Goal: Transaction & Acquisition: Purchase product/service

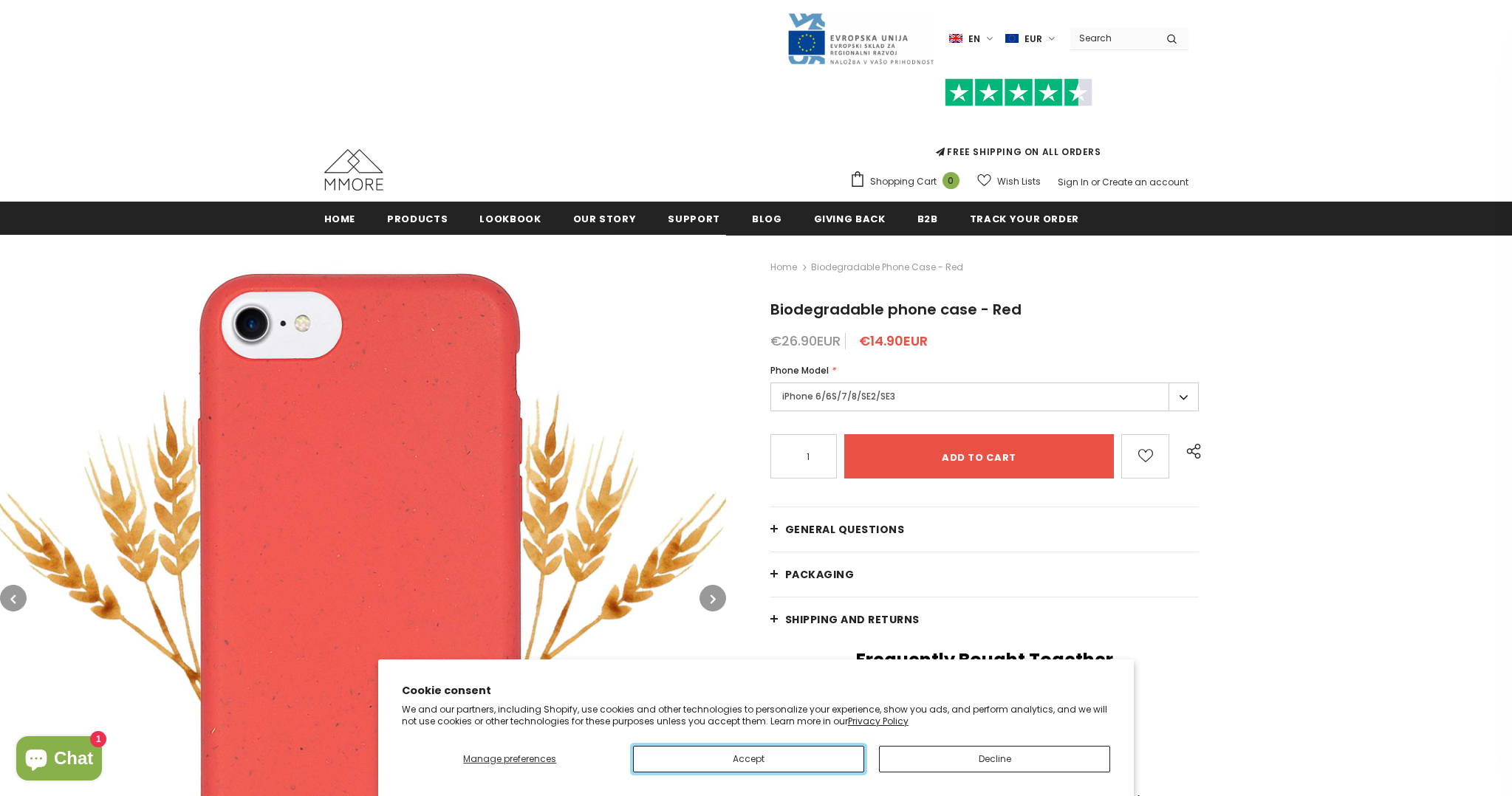
click at [846, 763] on button "Accept" at bounding box center [748, 759] width 231 height 27
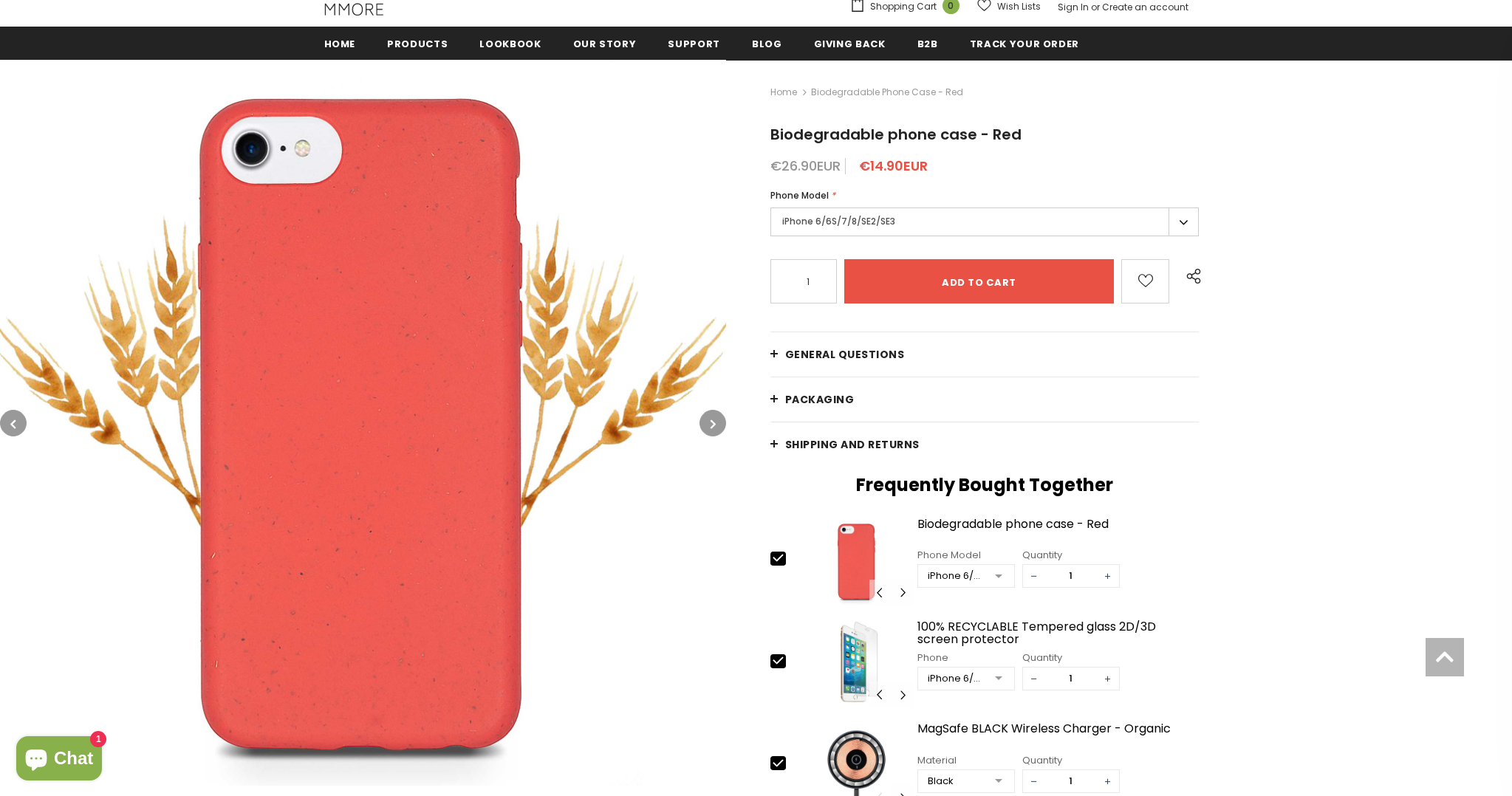
scroll to position [187, 0]
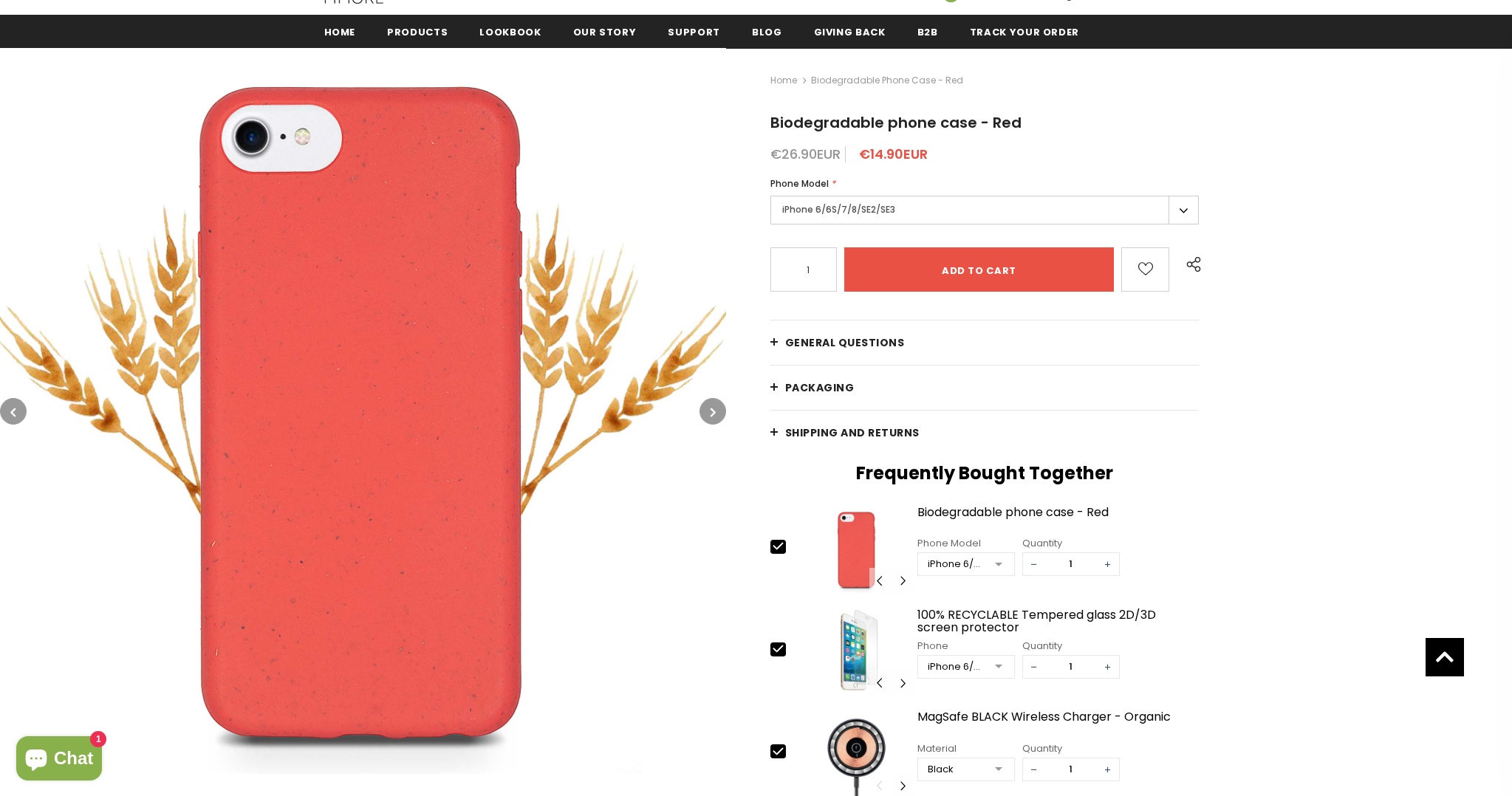
click at [1183, 207] on label "iPhone 6/6S/7/8/SE2/SE3" at bounding box center [985, 210] width 429 height 29
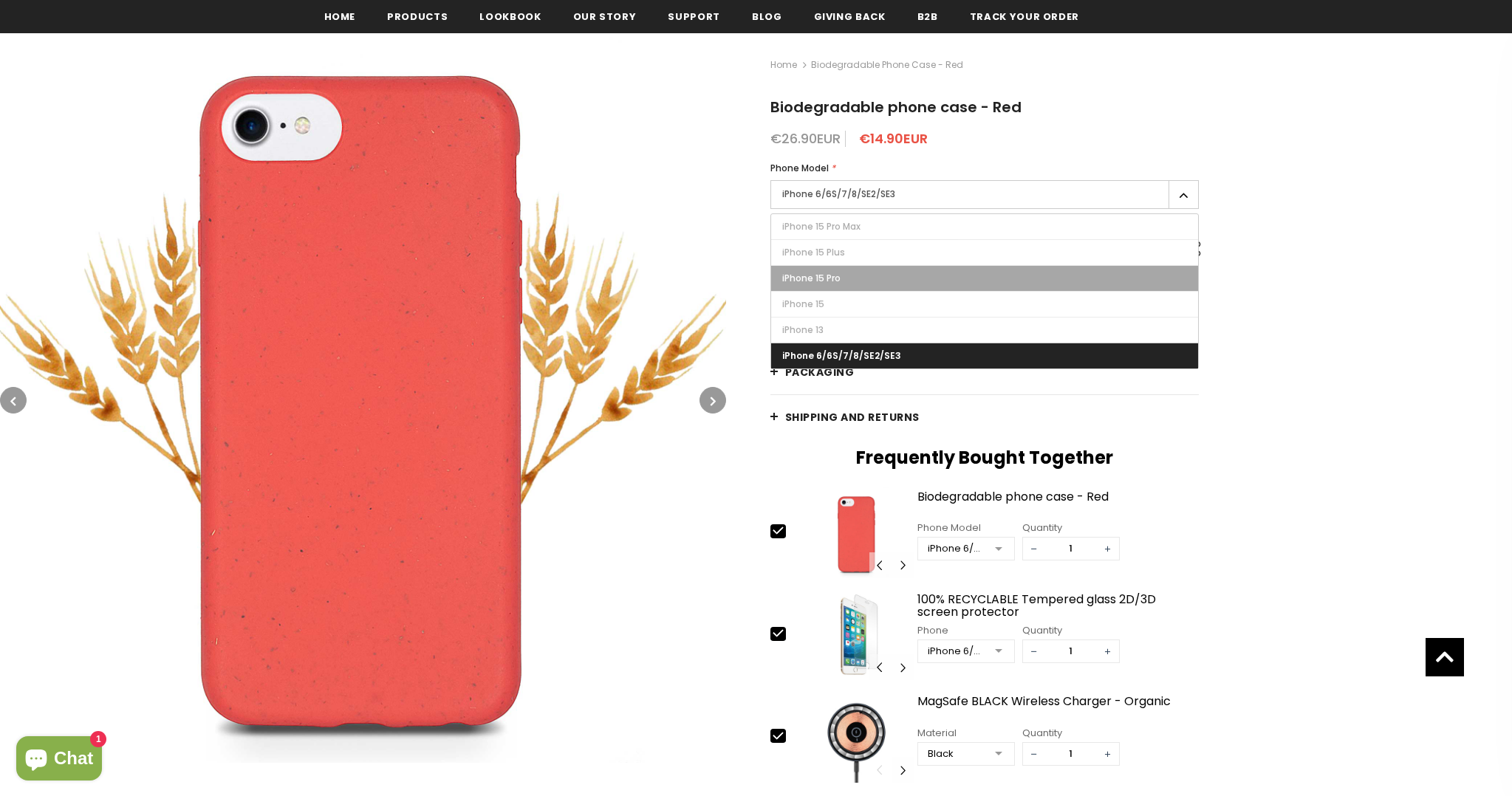
scroll to position [194, 0]
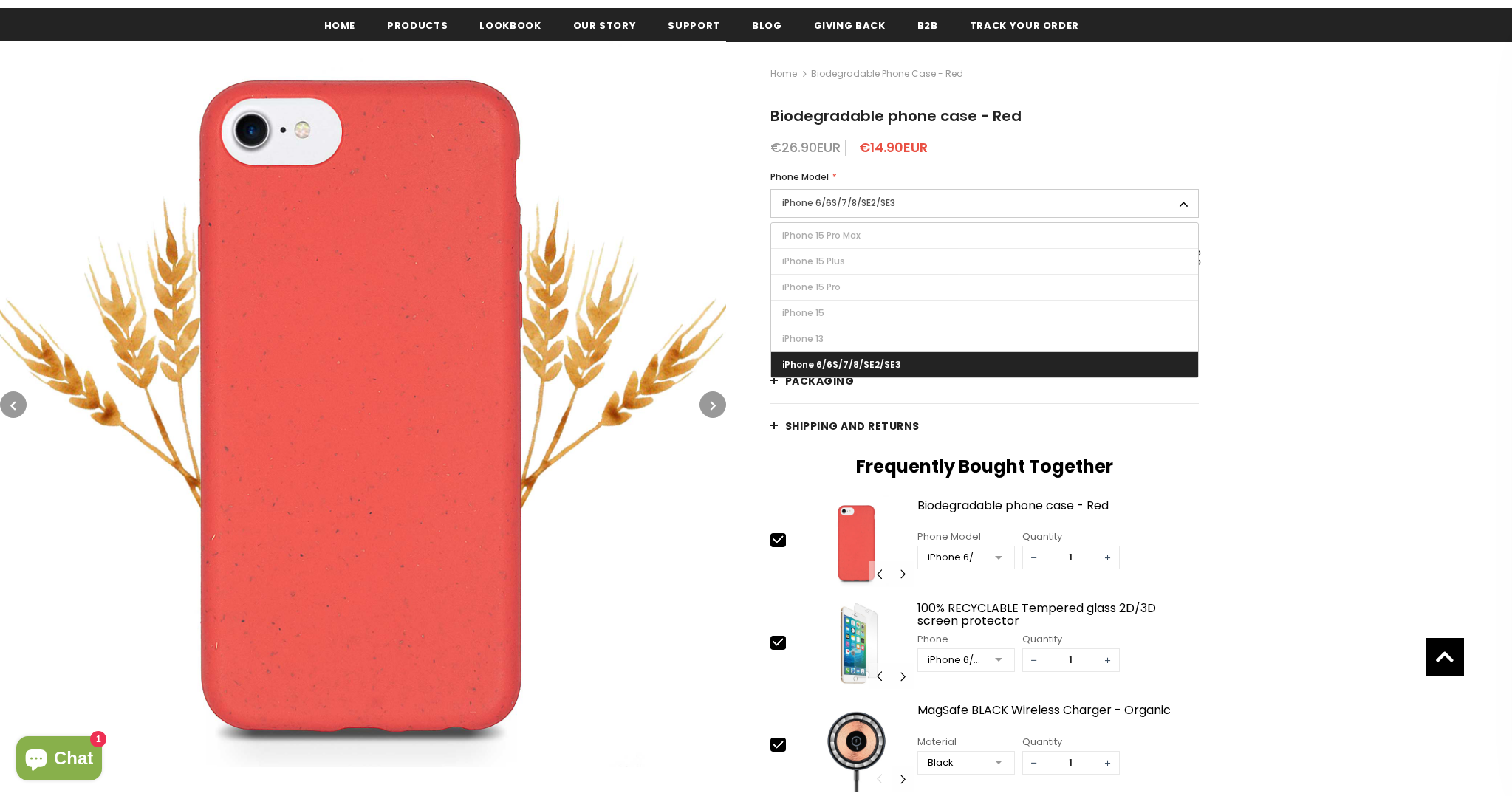
click at [1338, 258] on div "Home Biodegradable phone case - Red Biodegradable phone case - Red €26.90EUR €1…" at bounding box center [1119, 489] width 786 height 895
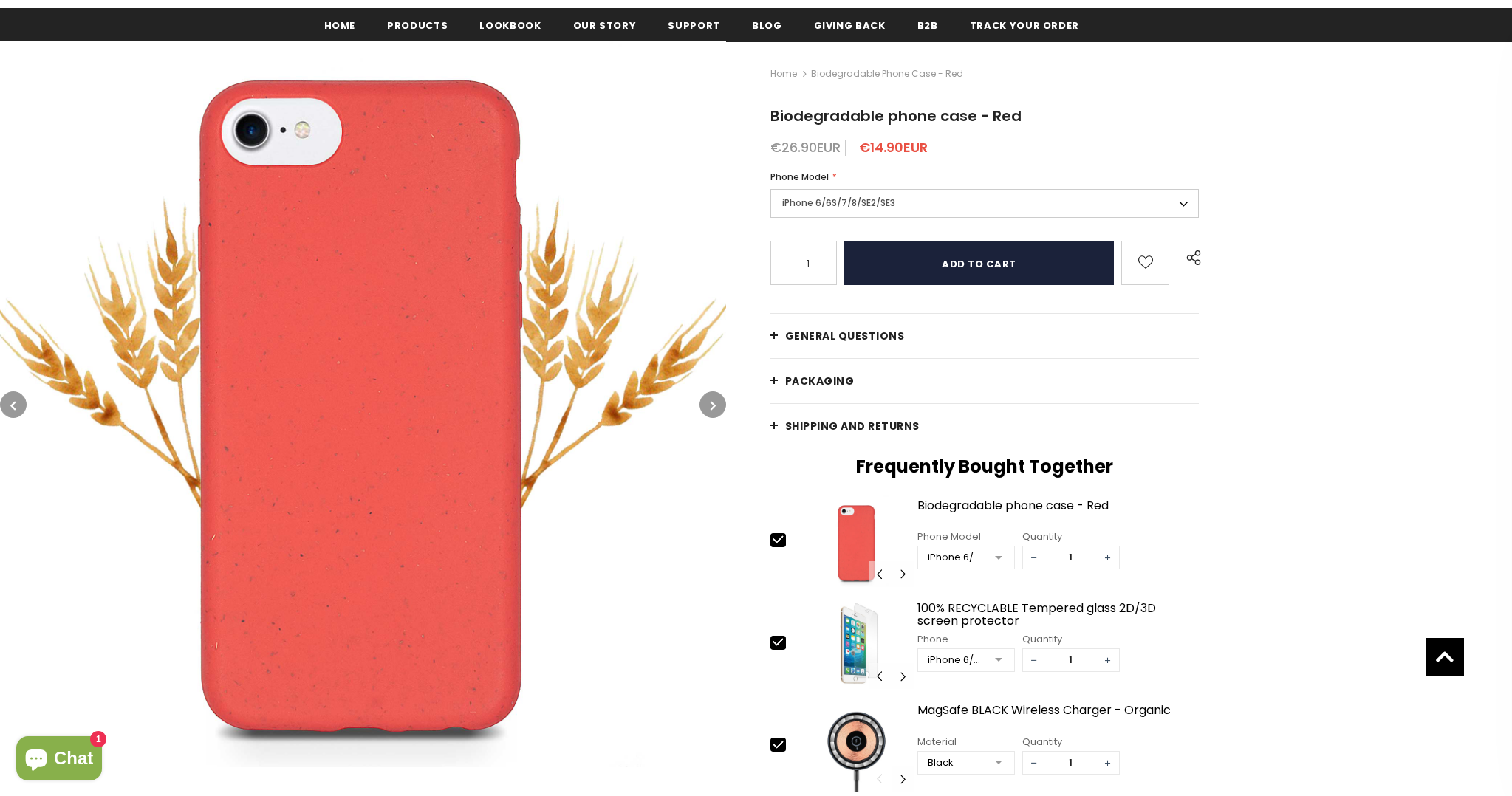
click at [1023, 263] on input "Add to cart" at bounding box center [979, 263] width 271 height 44
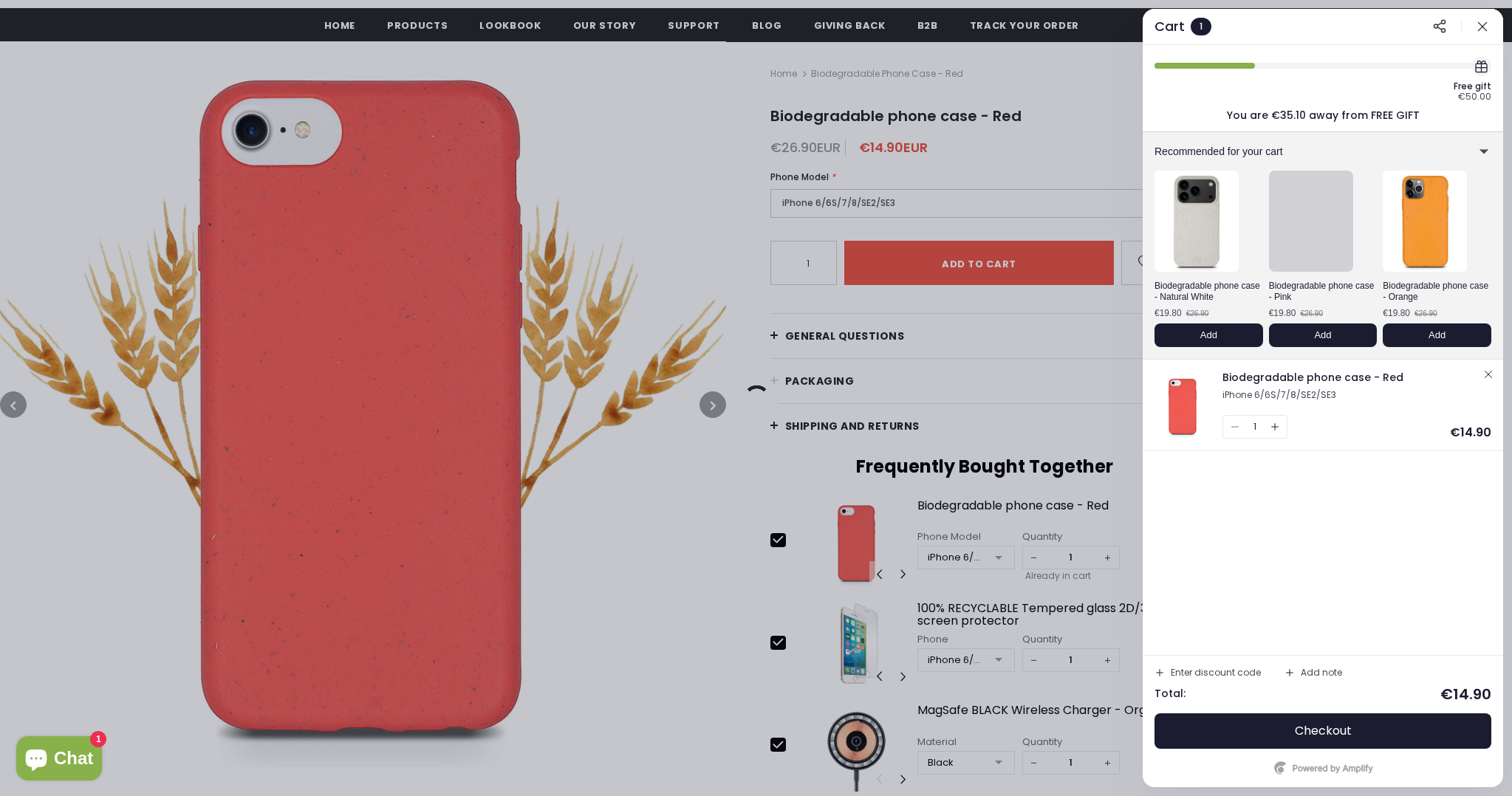
click at [1482, 30] on icon "button" at bounding box center [1483, 26] width 15 height 15
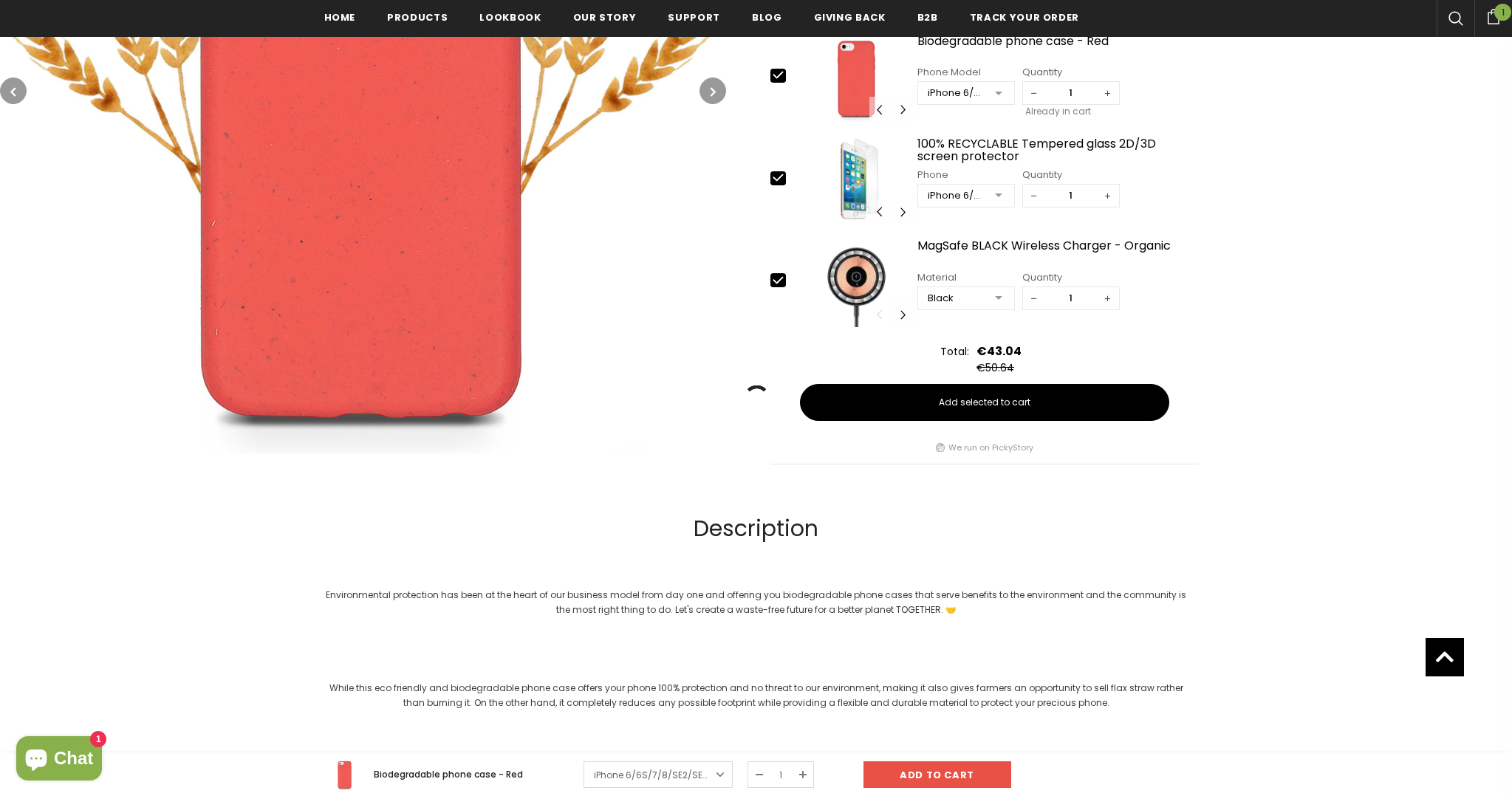
scroll to position [665, 0]
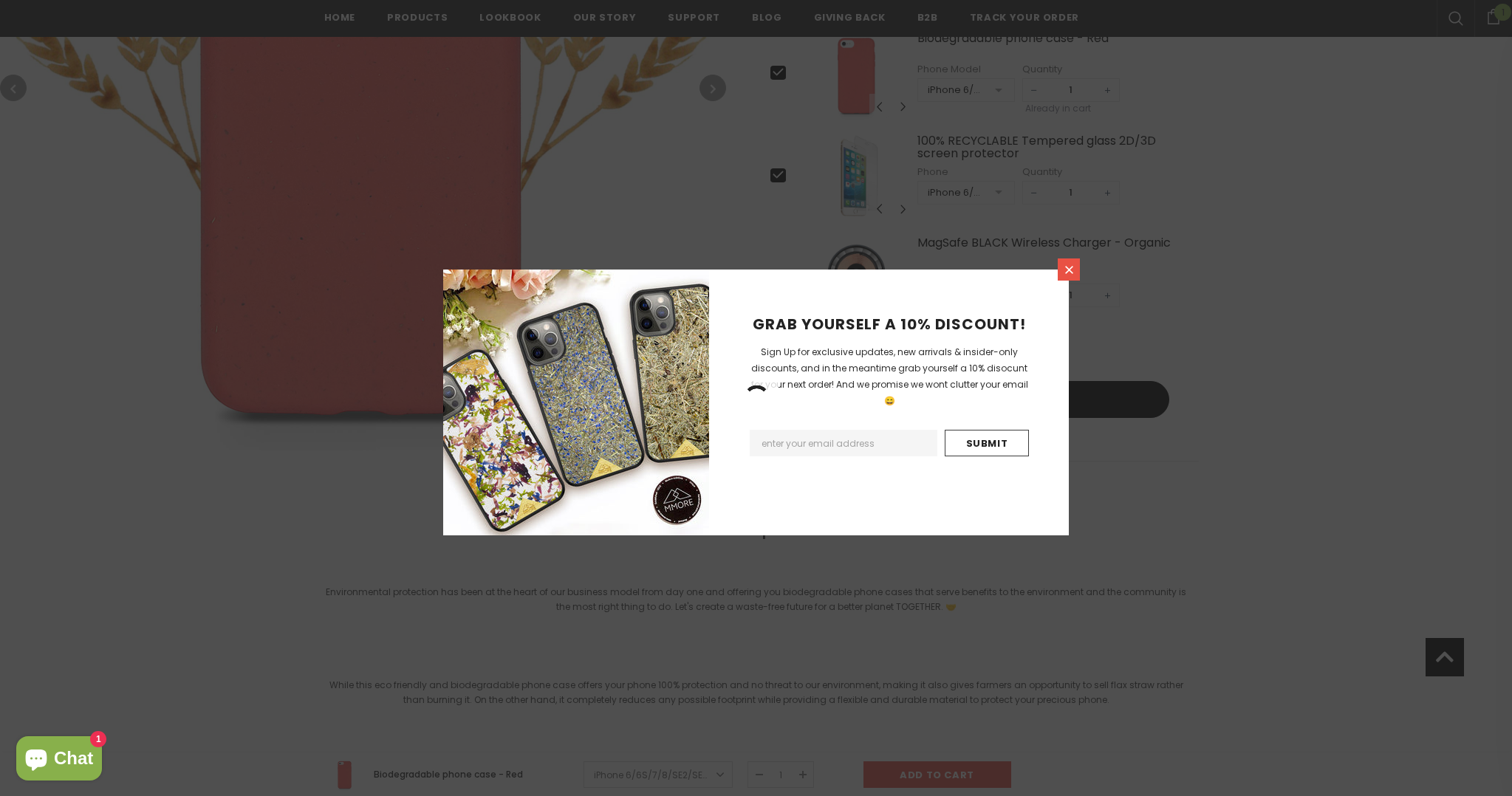
click at [1069, 271] on icon at bounding box center [1069, 270] width 13 height 13
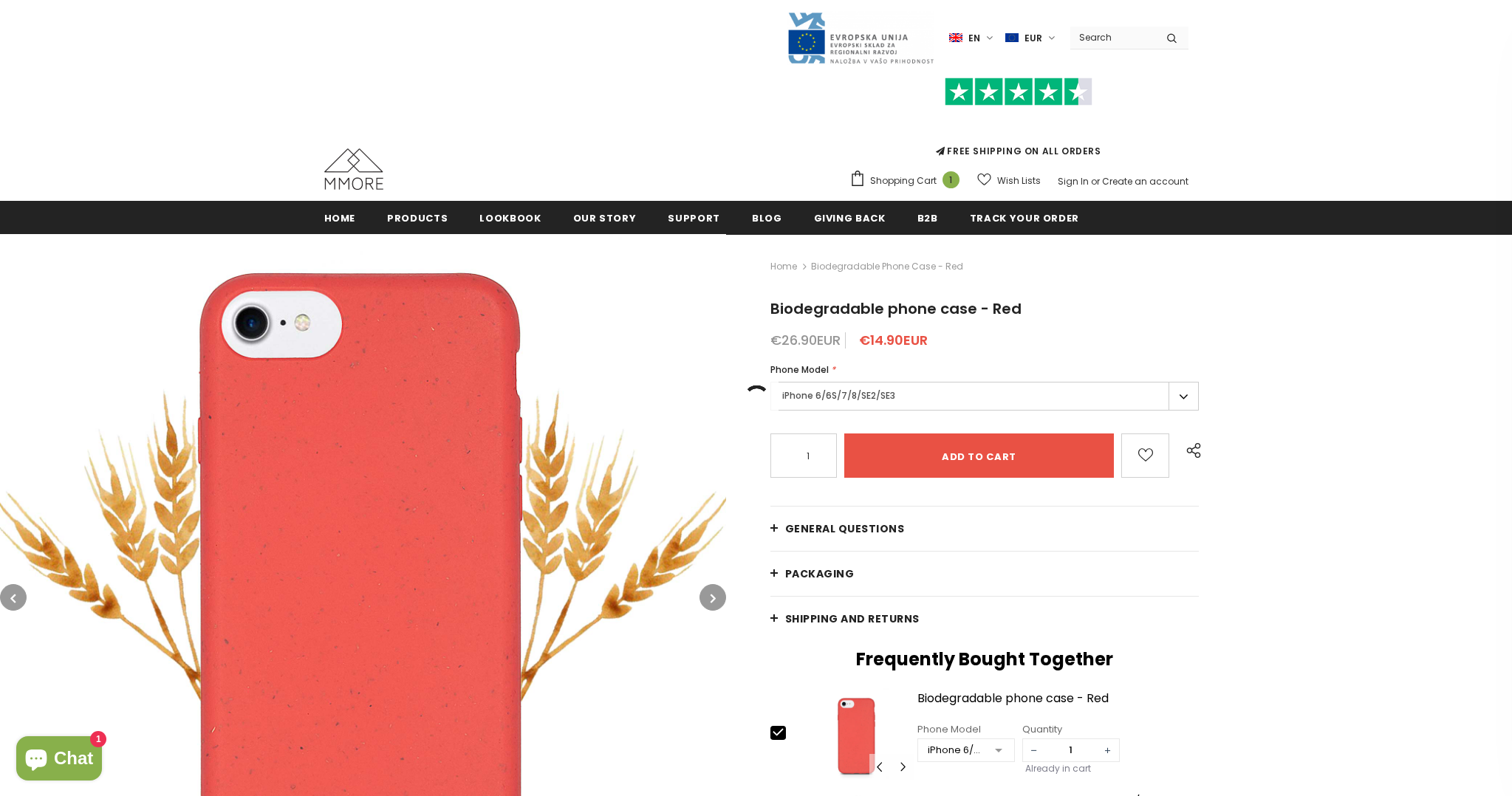
scroll to position [0, 0]
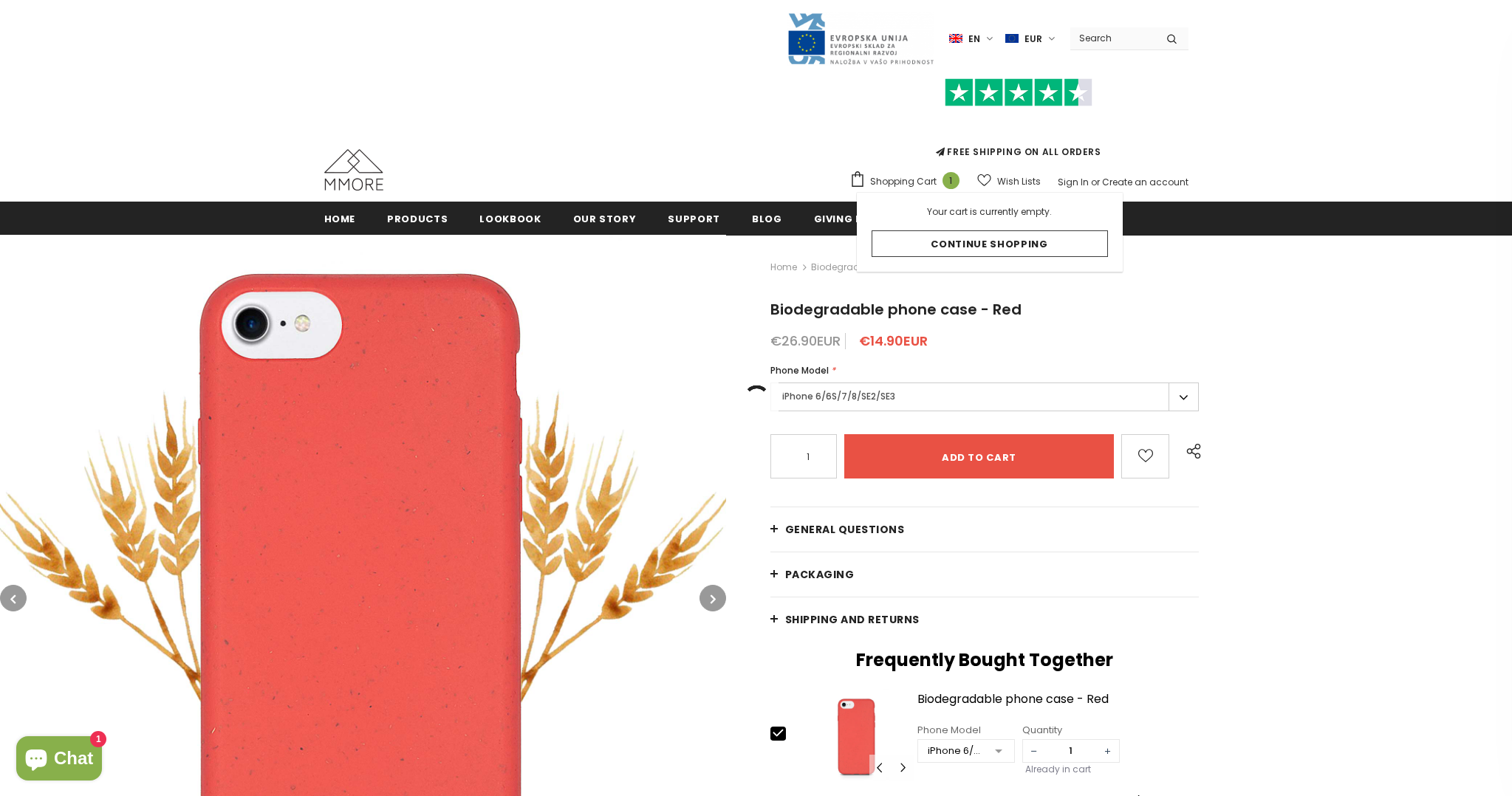
click at [901, 182] on span "Shopping Cart" at bounding box center [903, 182] width 67 height 15
click at [956, 178] on span "1" at bounding box center [951, 180] width 17 height 17
